Goal: Transaction & Acquisition: Purchase product/service

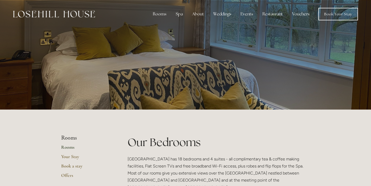
click at [62, 14] on img at bounding box center [54, 14] width 82 height 7
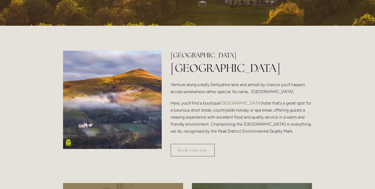
scroll to position [137, 0]
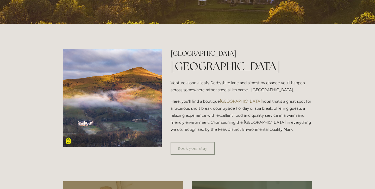
click at [228, 101] on link "[GEOGRAPHIC_DATA]" at bounding box center [241, 101] width 42 height 5
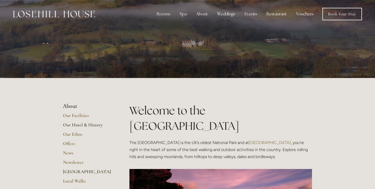
click at [82, 124] on link "Our Hotel & History" at bounding box center [88, 126] width 50 height 9
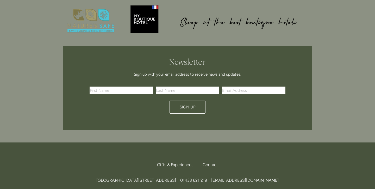
scroll to position [688, 0]
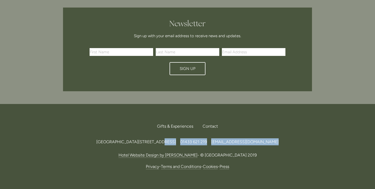
drag, startPoint x: 125, startPoint y: 114, endPoint x: 221, endPoint y: 117, distance: 95.6
click at [221, 117] on div "Back to Top Gifts & Experiences Contact Call Us Find Us Losehill House Hotel & …" at bounding box center [187, 145] width 265 height 83
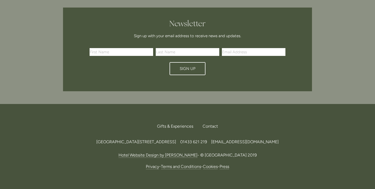
drag, startPoint x: 221, startPoint y: 114, endPoint x: 126, endPoint y: 112, distance: 95.3
click at [126, 138] on div "Losehill House Hotel & Spa, Losehill Lane, Edale Road, S33 6AF, United Kingdom …" at bounding box center [187, 141] width 249 height 7
copy span "Losehill Lane, Edale Road, S33 6AF, United Kingdom"
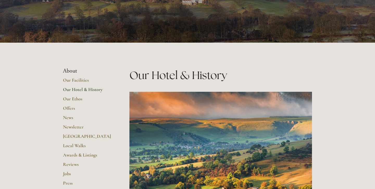
scroll to position [66, 0]
click at [71, 108] on link "Offers" at bounding box center [88, 110] width 50 height 9
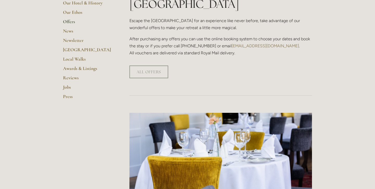
scroll to position [154, 0]
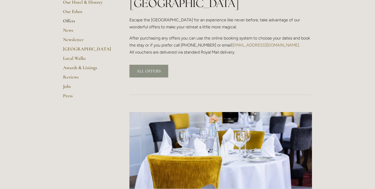
click at [144, 65] on link "ALL OFFERS" at bounding box center [148, 71] width 39 height 13
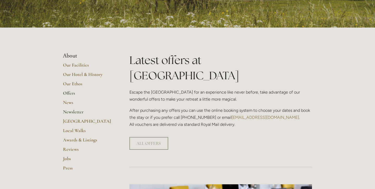
scroll to position [0, 0]
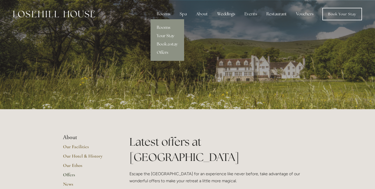
click at [166, 26] on link "Rooms" at bounding box center [167, 27] width 34 height 8
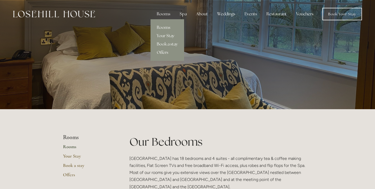
click at [161, 53] on link "Offers" at bounding box center [167, 52] width 34 height 8
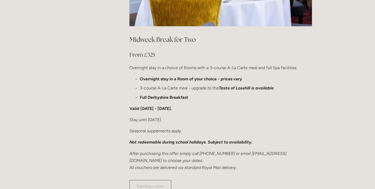
scroll to position [319, 0]
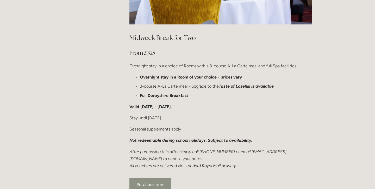
click at [152, 178] on link "Purchase now" at bounding box center [150, 184] width 42 height 13
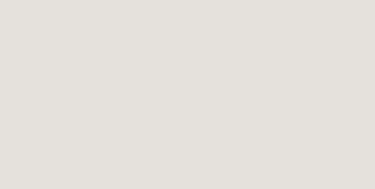
scroll to position [110, 0]
